Goal: Information Seeking & Learning: Learn about a topic

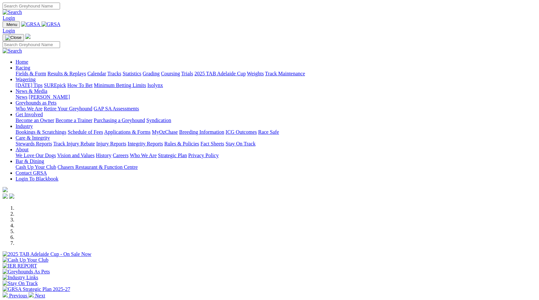
scroll to position [178, 0]
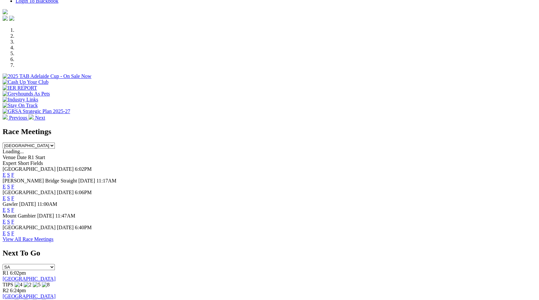
click at [54, 242] on link "View All Race Meetings" at bounding box center [28, 239] width 51 height 6
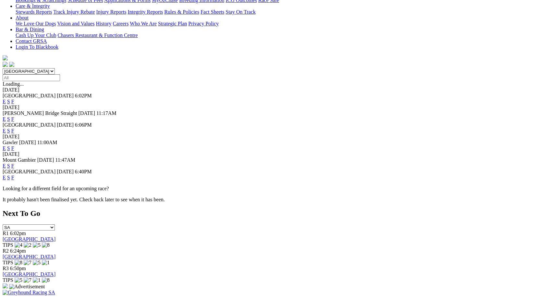
scroll to position [144, 0]
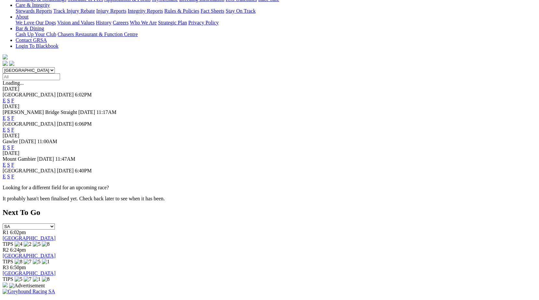
click at [6, 174] on link "E" at bounding box center [4, 177] width 3 height 6
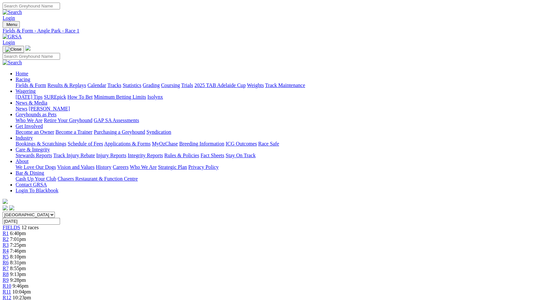
click at [26, 242] on span "7:25pm" at bounding box center [18, 245] width 16 height 6
click at [26, 248] on span "7:46pm" at bounding box center [18, 251] width 16 height 6
click at [265, 260] on div "R6 8:31pm" at bounding box center [270, 263] width 534 height 6
click at [9, 265] on span "R7" at bounding box center [6, 268] width 6 height 6
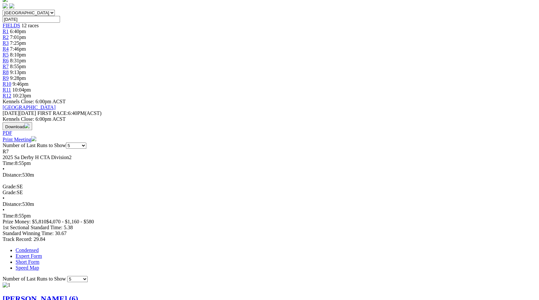
scroll to position [202, 0]
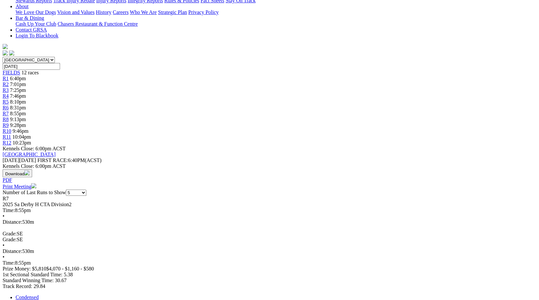
scroll to position [154, 0]
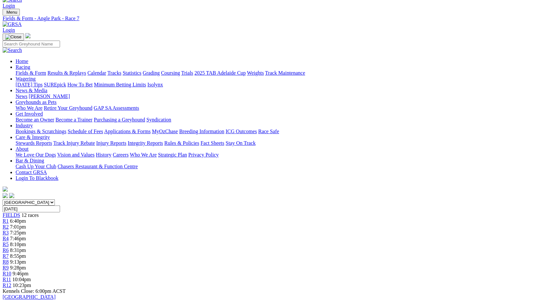
scroll to position [11, 0]
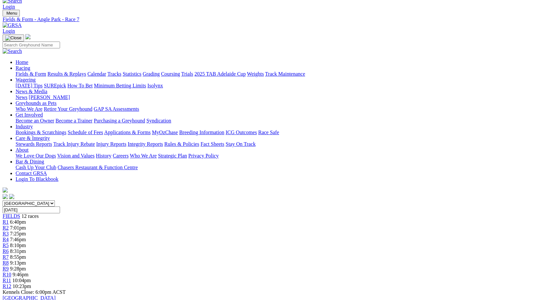
click at [9, 260] on link "R8" at bounding box center [6, 263] width 6 height 6
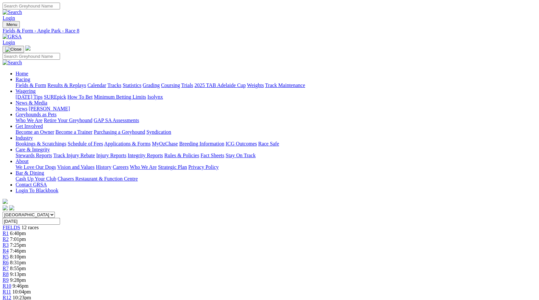
click at [26, 260] on span "8:31pm" at bounding box center [18, 263] width 16 height 6
click at [352, 277] on div "R9 9:28pm" at bounding box center [270, 280] width 534 height 6
click at [9, 271] on span "R8" at bounding box center [6, 274] width 6 height 6
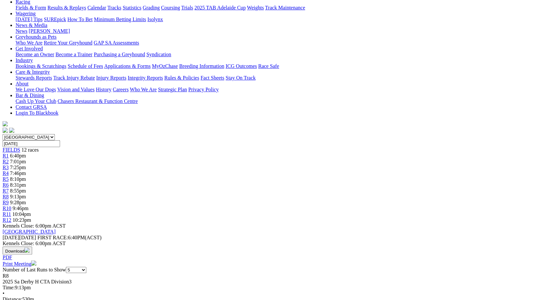
scroll to position [79, 0]
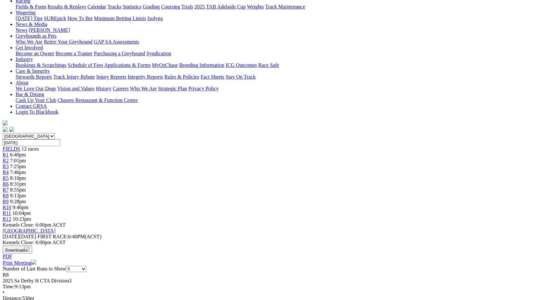
click at [26, 187] on span "8:55pm" at bounding box center [18, 190] width 16 height 6
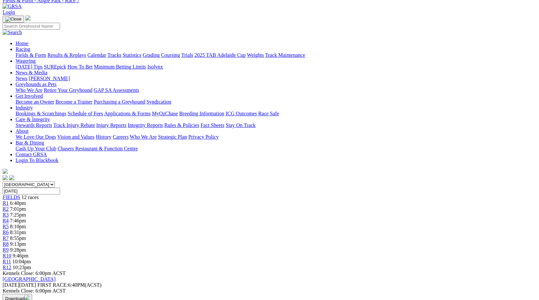
scroll to position [24, 0]
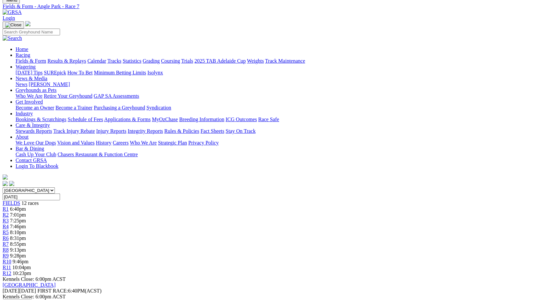
click at [26, 235] on span "8:31pm" at bounding box center [18, 238] width 16 height 6
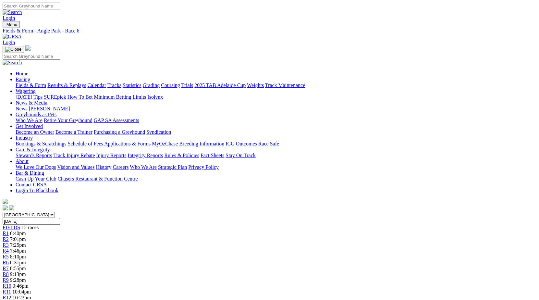
click at [26, 265] on span "8:55pm" at bounding box center [18, 268] width 16 height 6
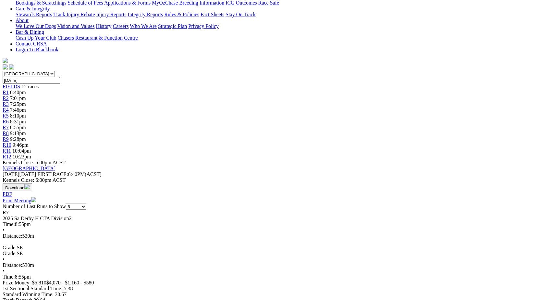
scroll to position [142, 0]
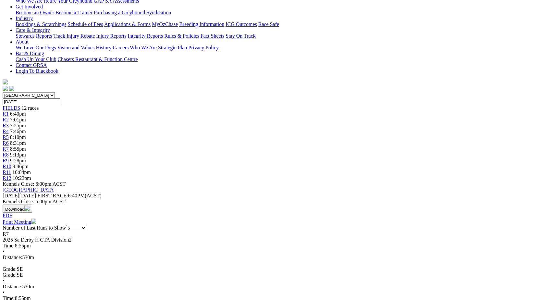
scroll to position [0, 0]
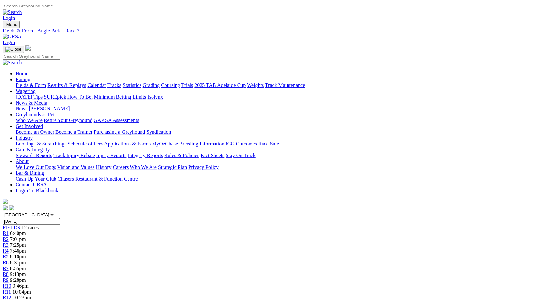
click at [26, 271] on span "9:13pm" at bounding box center [18, 274] width 16 height 6
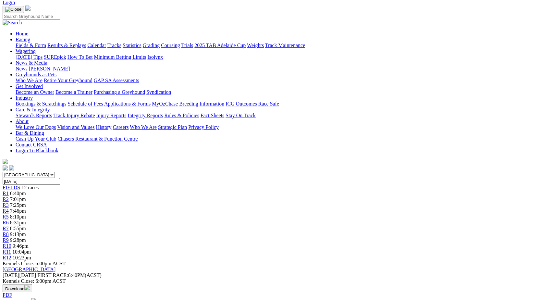
scroll to position [38, 0]
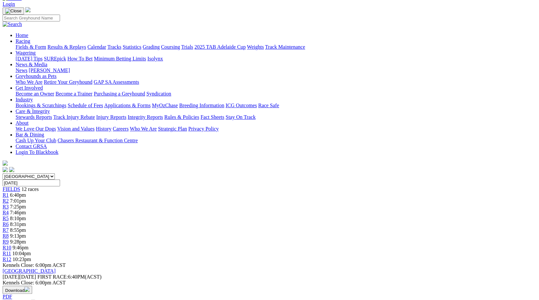
click at [361, 239] on div "R9 9:28pm" at bounding box center [270, 242] width 534 height 6
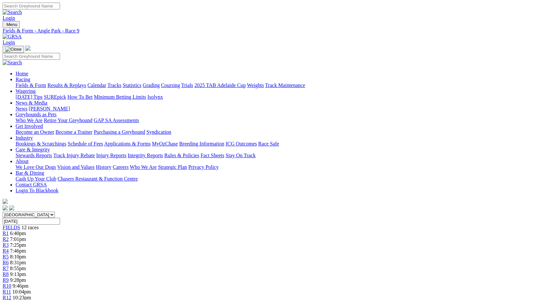
click at [330, 271] on div "R8 9:13pm" at bounding box center [270, 274] width 534 height 6
click at [9, 248] on link "R4" at bounding box center [6, 251] width 6 height 6
